Goal: Find specific page/section: Find specific page/section

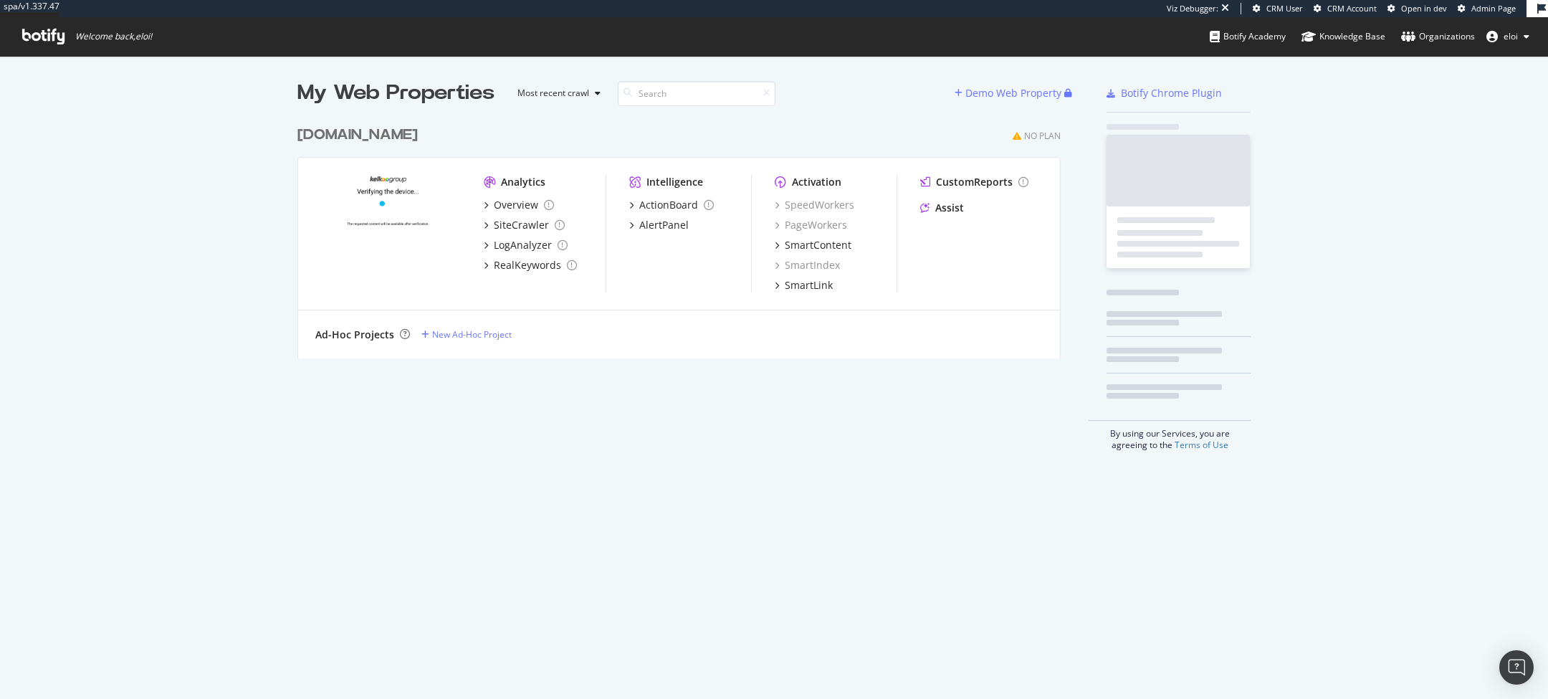
scroll to position [250, 774]
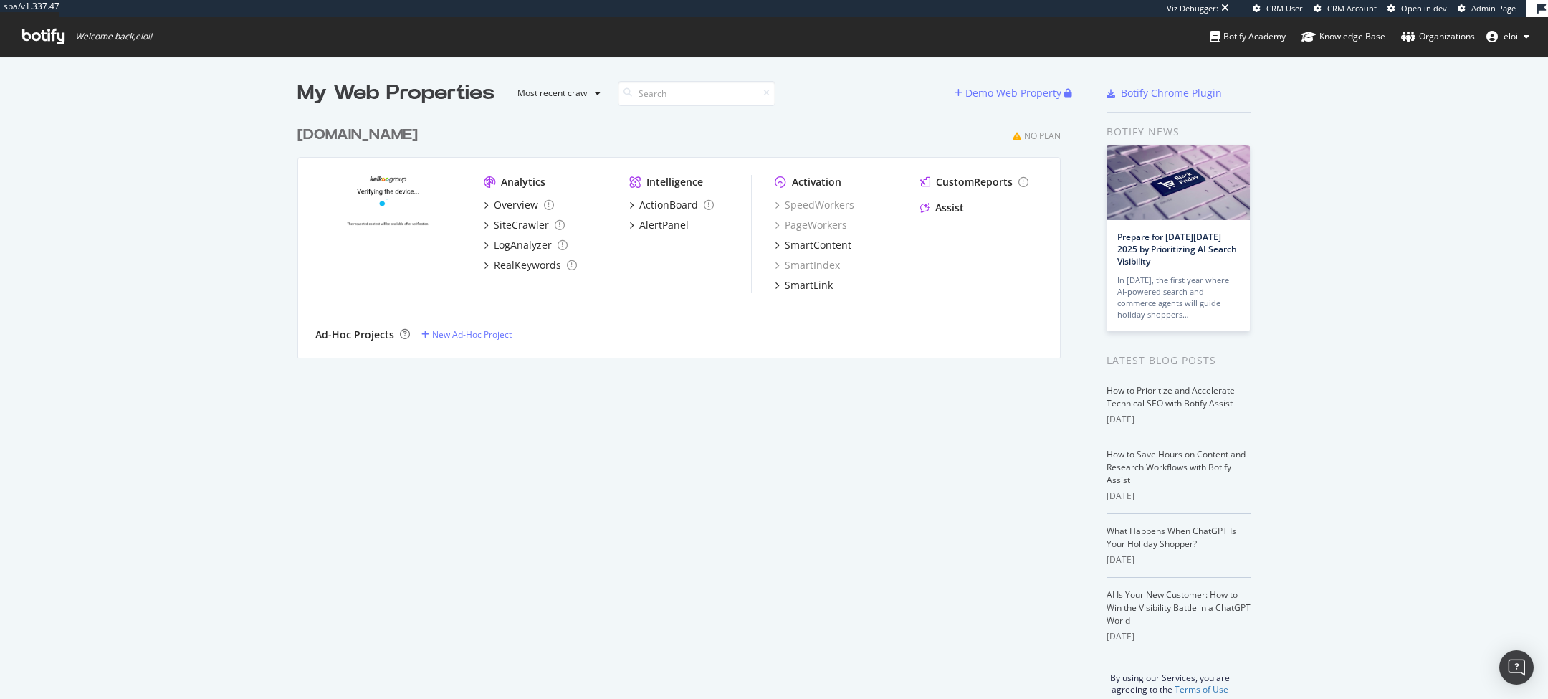
click at [1512, 11] on span "Admin Page" at bounding box center [1493, 8] width 44 height 11
